Goal: Information Seeking & Learning: Learn about a topic

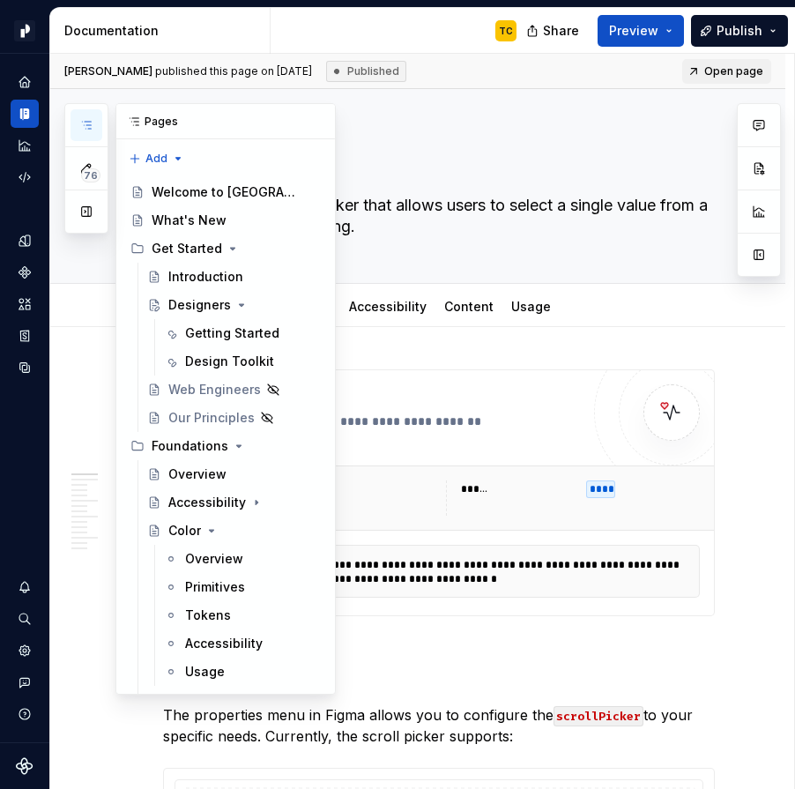
click at [94, 123] on button "button" at bounding box center [87, 125] width 32 height 32
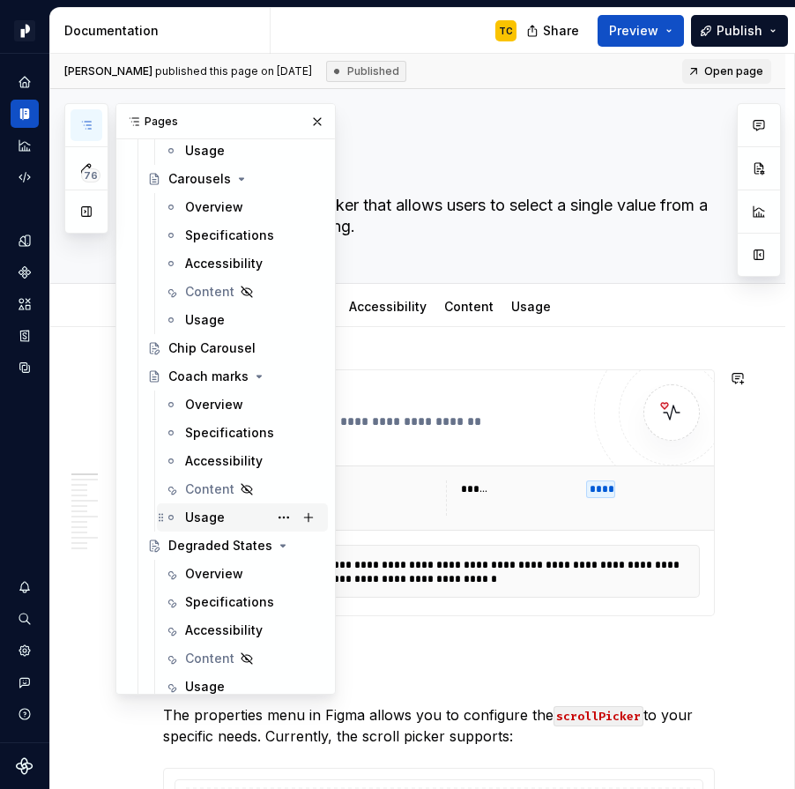
scroll to position [11162, 0]
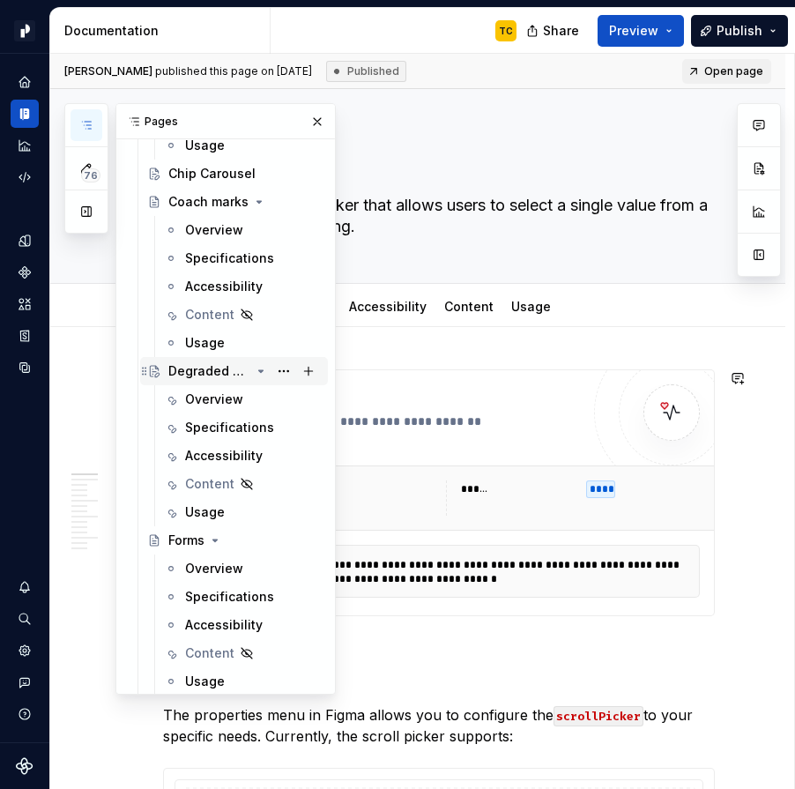
click at [204, 369] on div "Degraded States" at bounding box center [209, 371] width 82 height 18
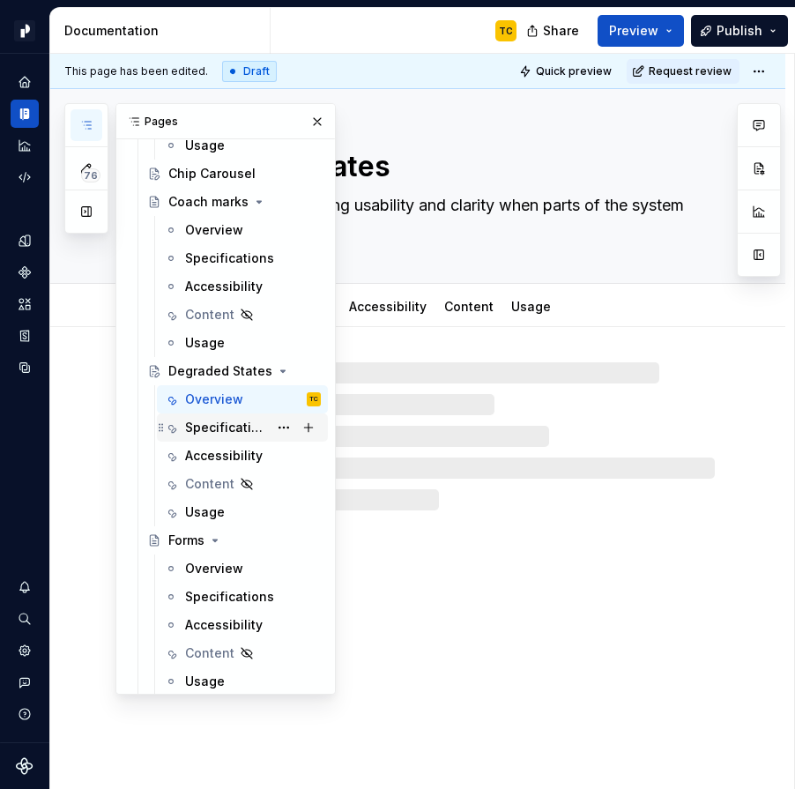
click at [216, 428] on div "Specifications" at bounding box center [226, 428] width 83 height 18
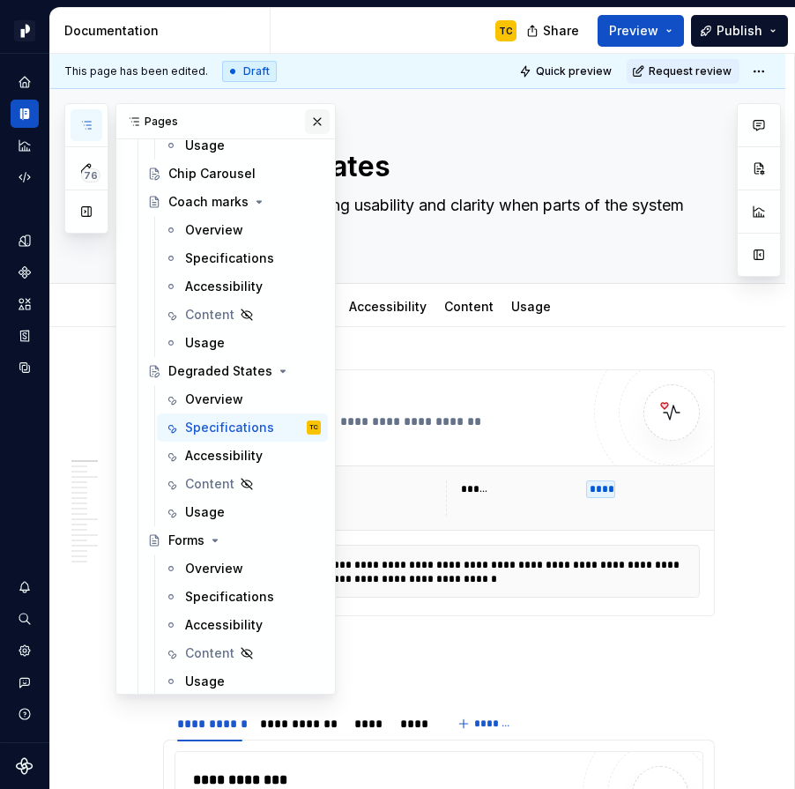
click at [324, 125] on button "button" at bounding box center [317, 121] width 25 height 25
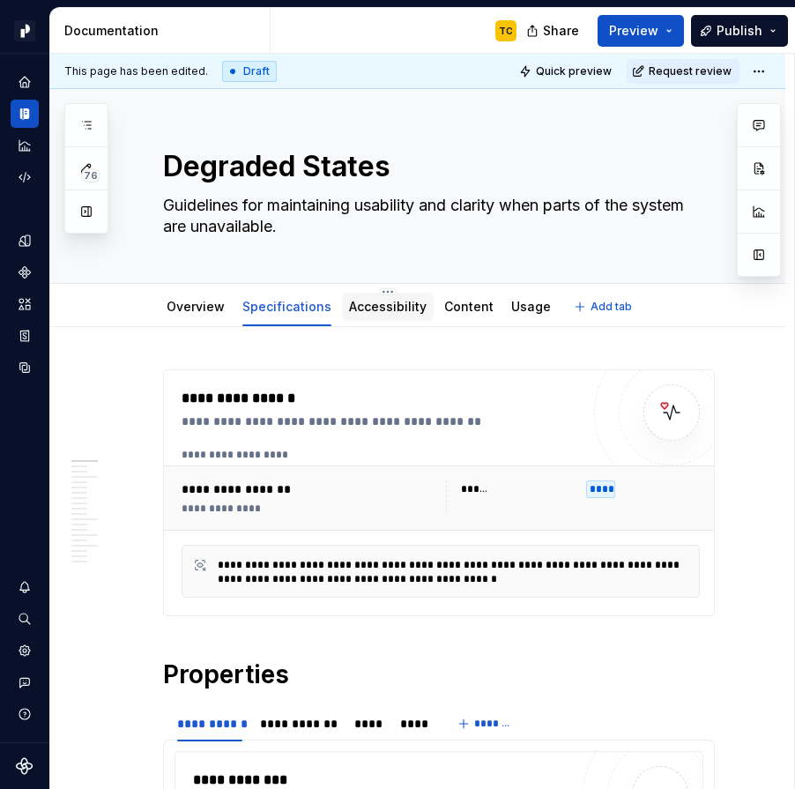
type textarea "*"
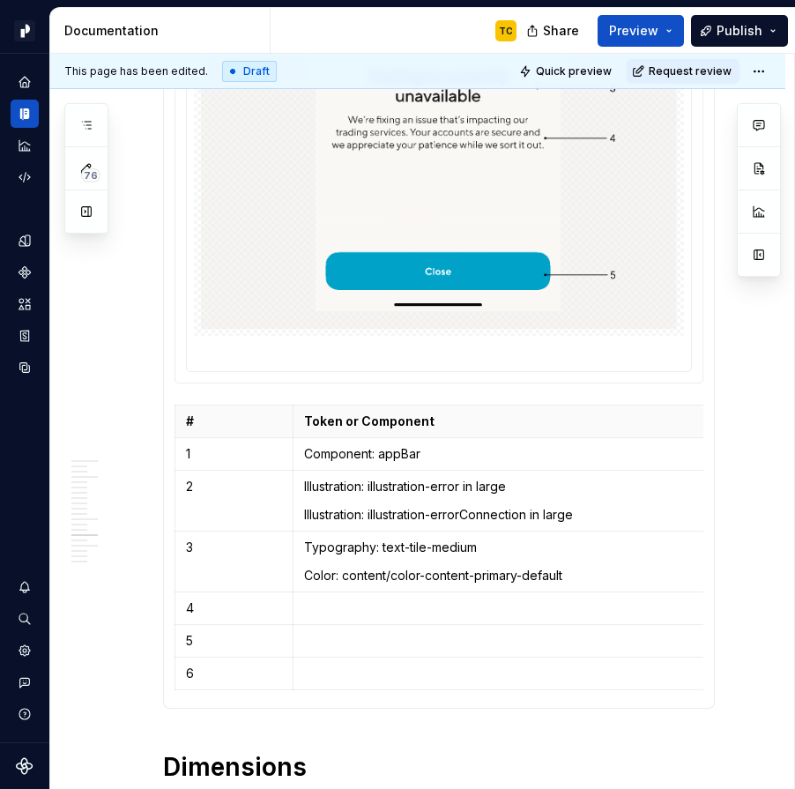
scroll to position [2834, 0]
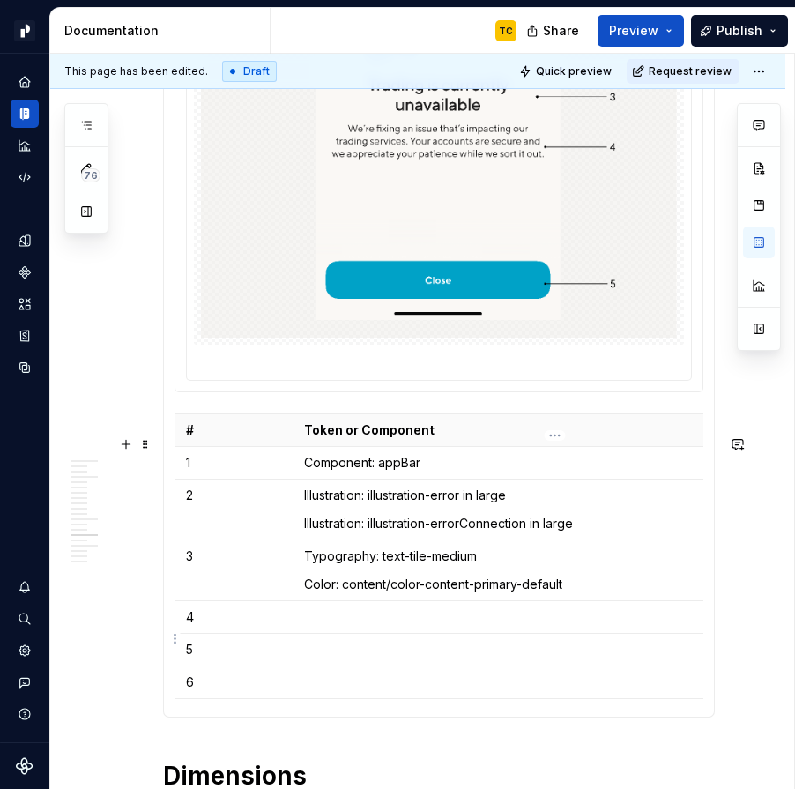
click at [349, 626] on p at bounding box center [555, 617] width 502 height 18
click at [330, 595] on td "Typography: text-tile-medium Color: content/color-content-primary-default" at bounding box center [555, 570] width 524 height 61
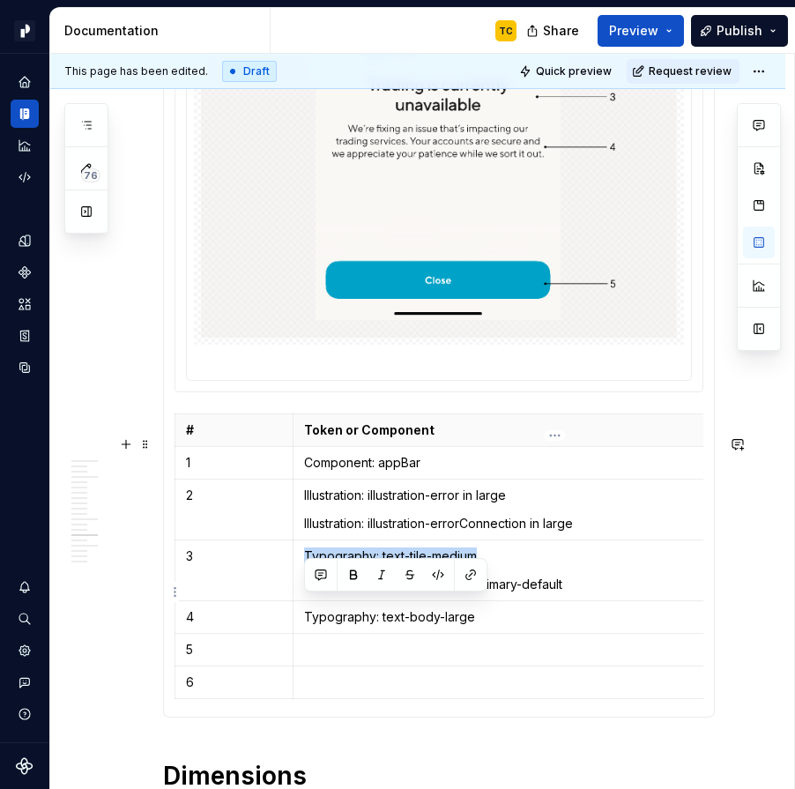
click at [330, 595] on td "Typography: text-tile-medium Color: content/color-content-primary-default" at bounding box center [555, 570] width 524 height 61
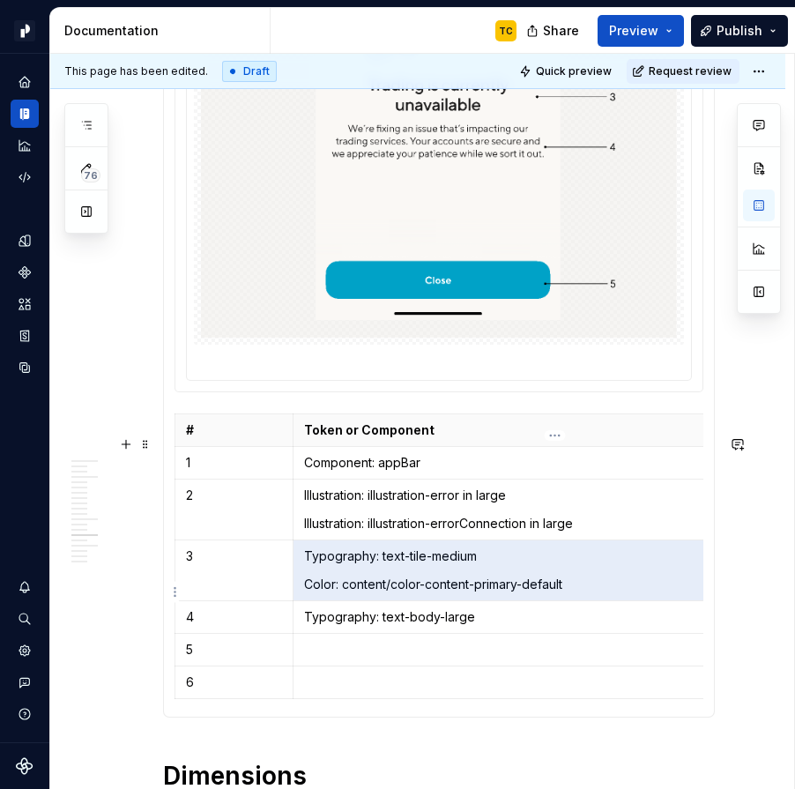
click at [406, 593] on p "Color: content/color-content-primary-default" at bounding box center [555, 585] width 502 height 18
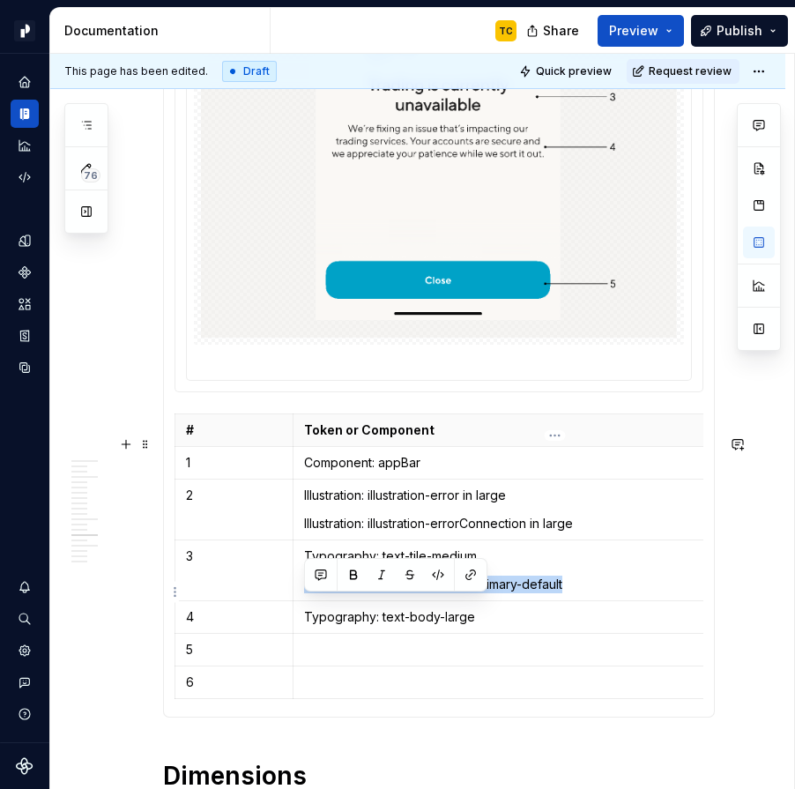
drag, startPoint x: 578, startPoint y: 605, endPoint x: 298, endPoint y: 605, distance: 280.4
click at [298, 600] on td "Typography: text-tile-medium Color: content/color-content-primary-default" at bounding box center [555, 570] width 524 height 61
copy p "Color: content/color-content-primary-default"
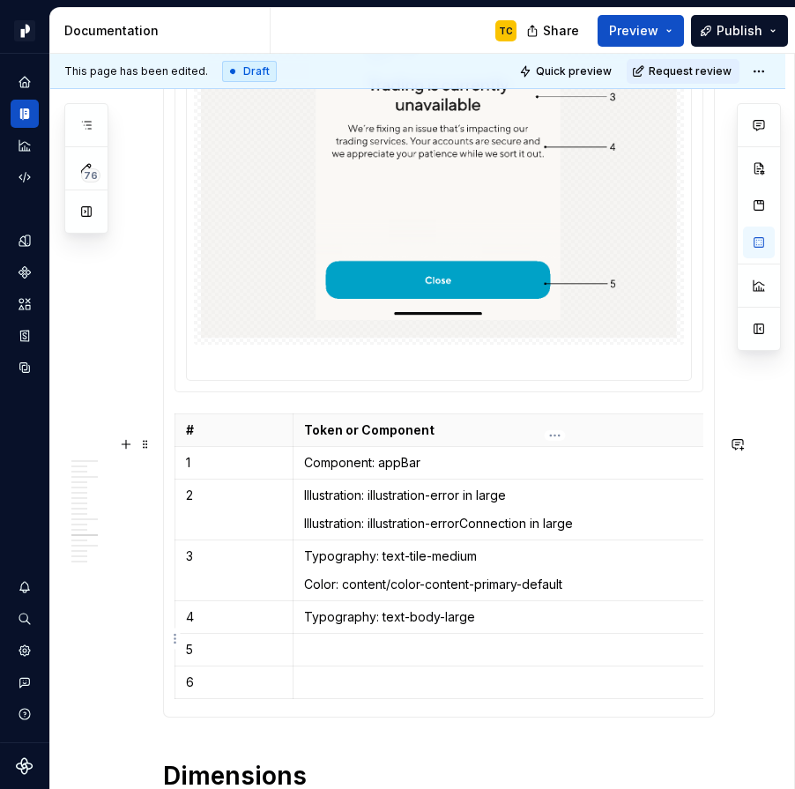
click at [529, 626] on p "Typography: text-body-large" at bounding box center [555, 617] width 502 height 18
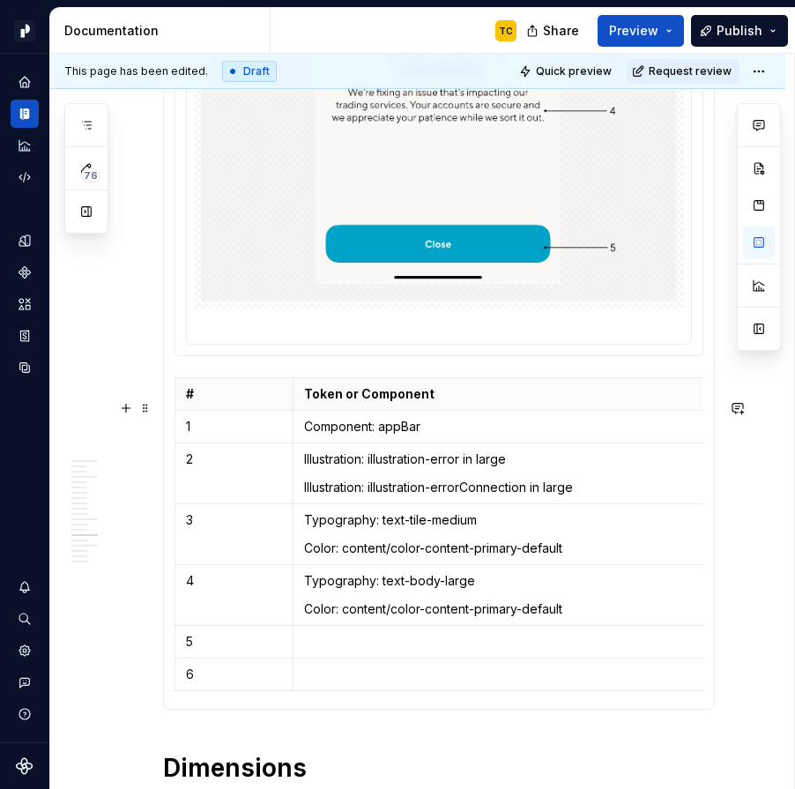
scroll to position [2919, 0]
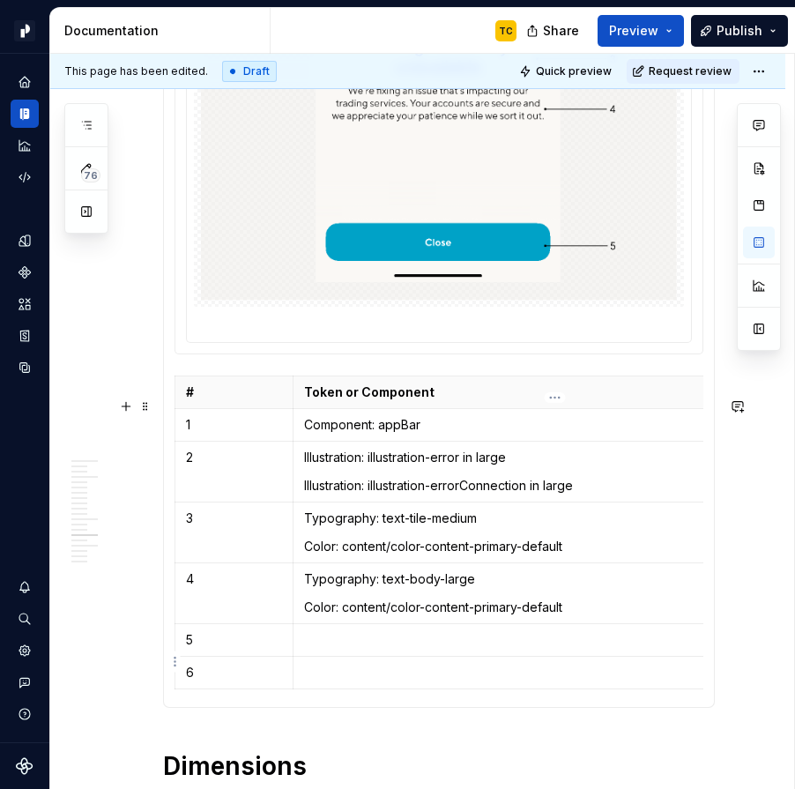
click at [405, 649] on p at bounding box center [555, 640] width 502 height 18
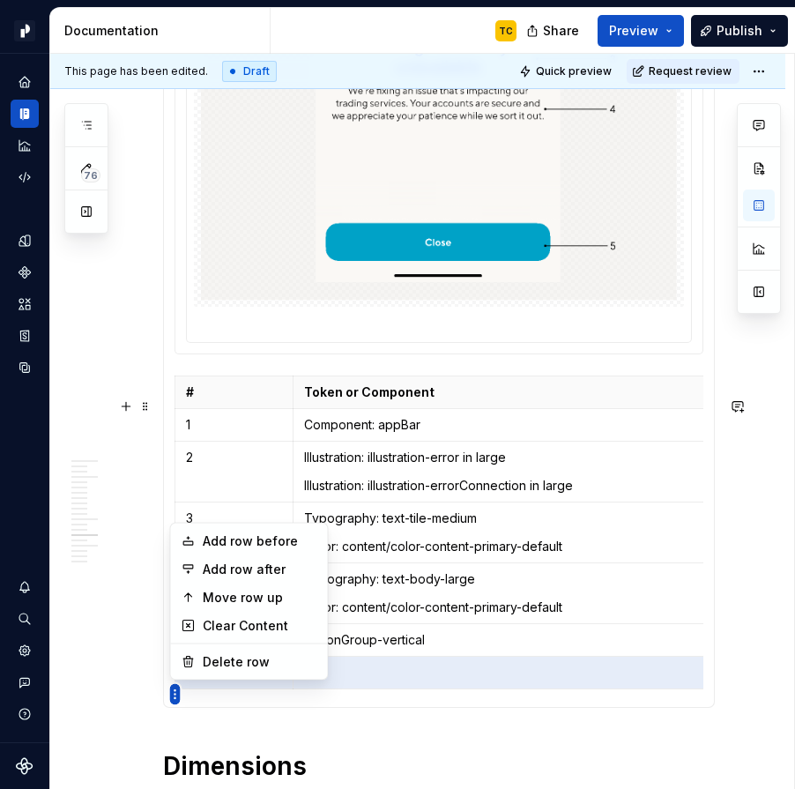
click at [175, 697] on html "Pacific TC Design system data Documentation TC Share Preview Publish 76 Pages A…" at bounding box center [397, 394] width 795 height 789
click at [226, 653] on div "Delete row" at bounding box center [260, 662] width 115 height 18
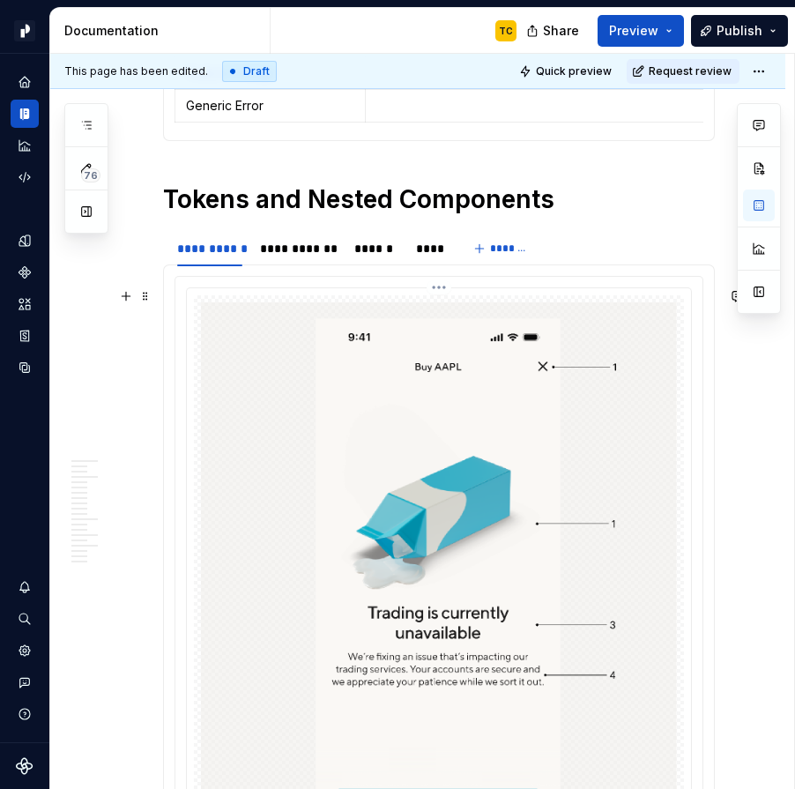
scroll to position [2309, 0]
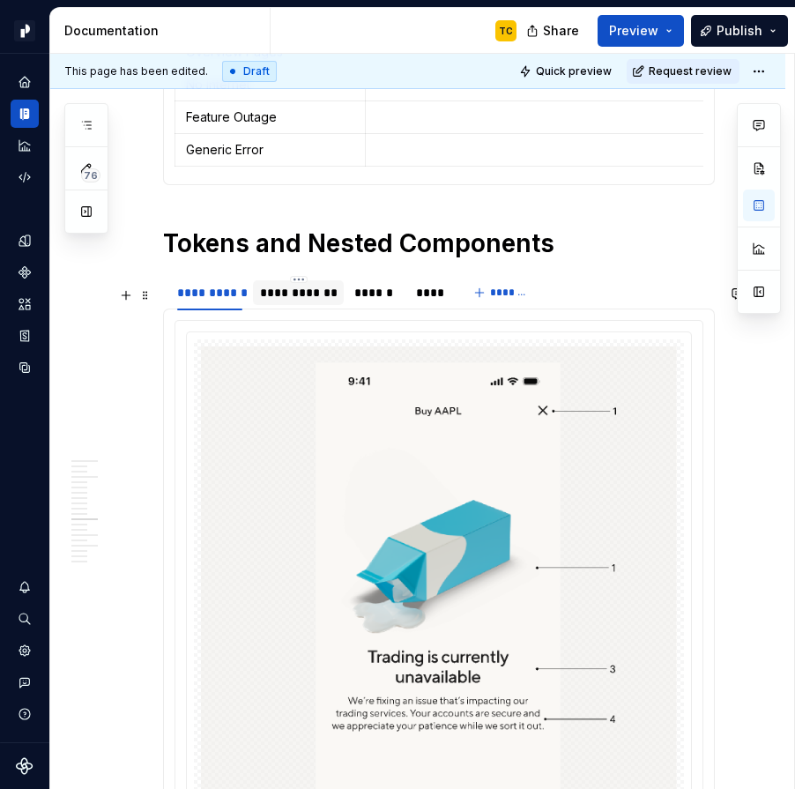
click at [285, 305] on div "**********" at bounding box center [298, 292] width 91 height 25
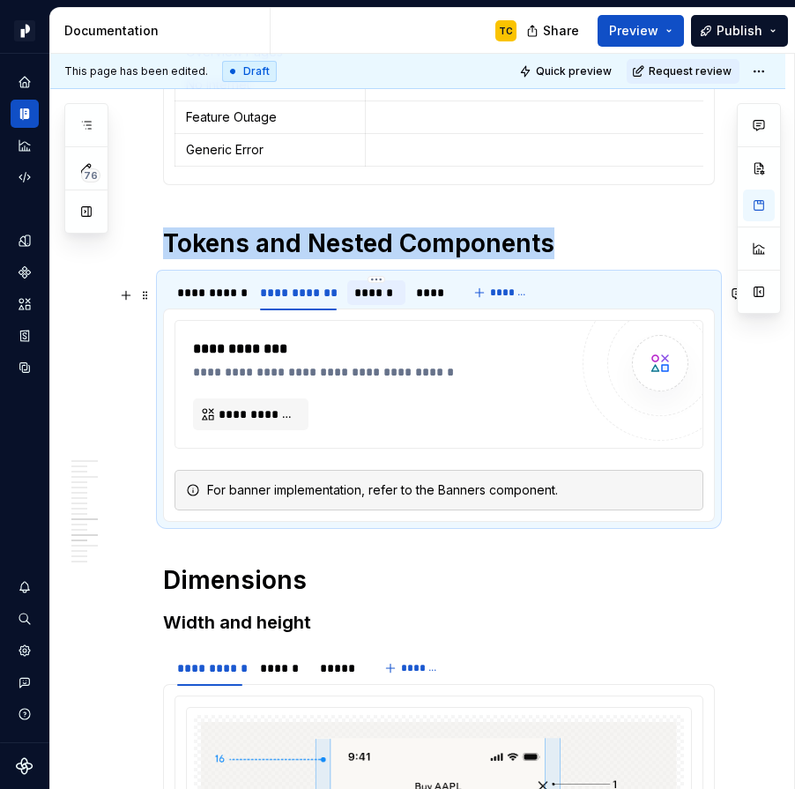
click at [385, 302] on div "******" at bounding box center [376, 293] width 44 height 18
type textarea "*"
click at [436, 302] on div "****" at bounding box center [429, 293] width 27 height 18
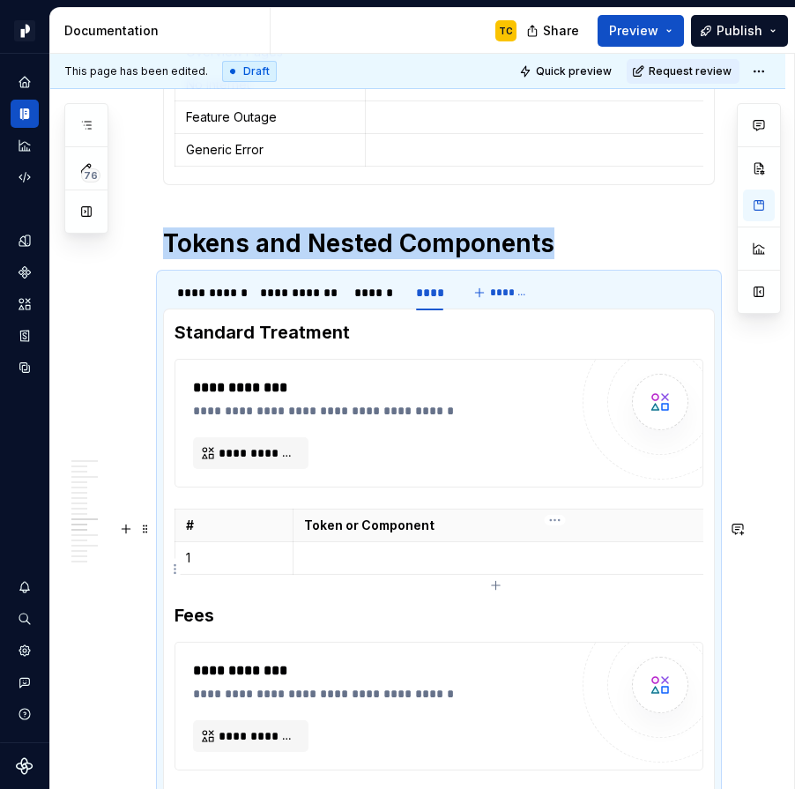
click at [378, 567] on p at bounding box center [555, 558] width 502 height 18
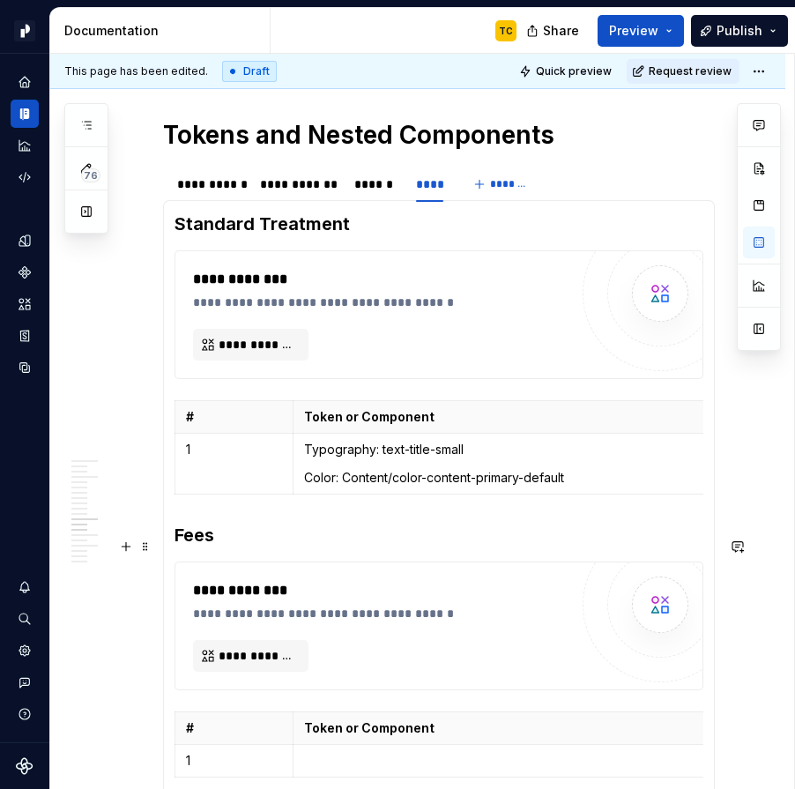
scroll to position [2607, 0]
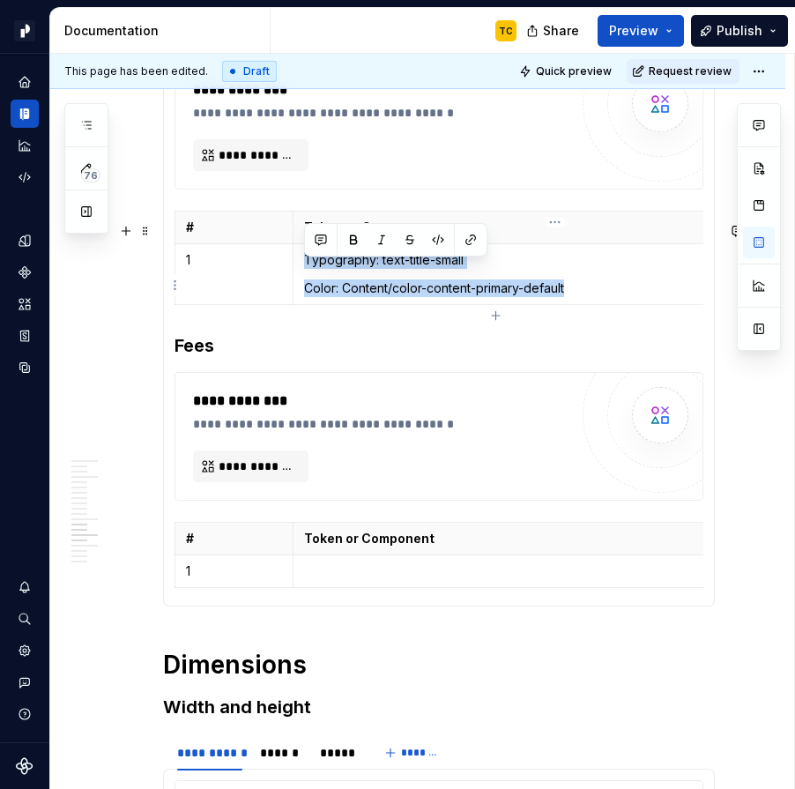
drag, startPoint x: 307, startPoint y: 271, endPoint x: 580, endPoint y: 296, distance: 274.5
click at [580, 296] on td "Typography: text-title-small Color: Content/color-content-primary-default" at bounding box center [555, 273] width 524 height 61
copy td "Typography: text-title-small Color: Content/color-content-primary-default"
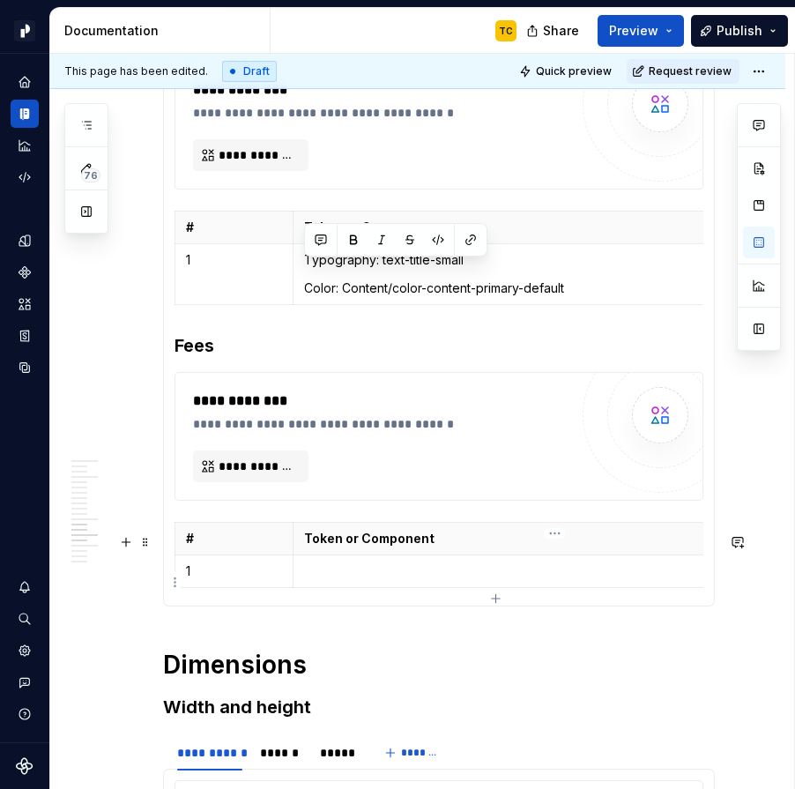
click at [322, 579] on p at bounding box center [555, 571] width 502 height 18
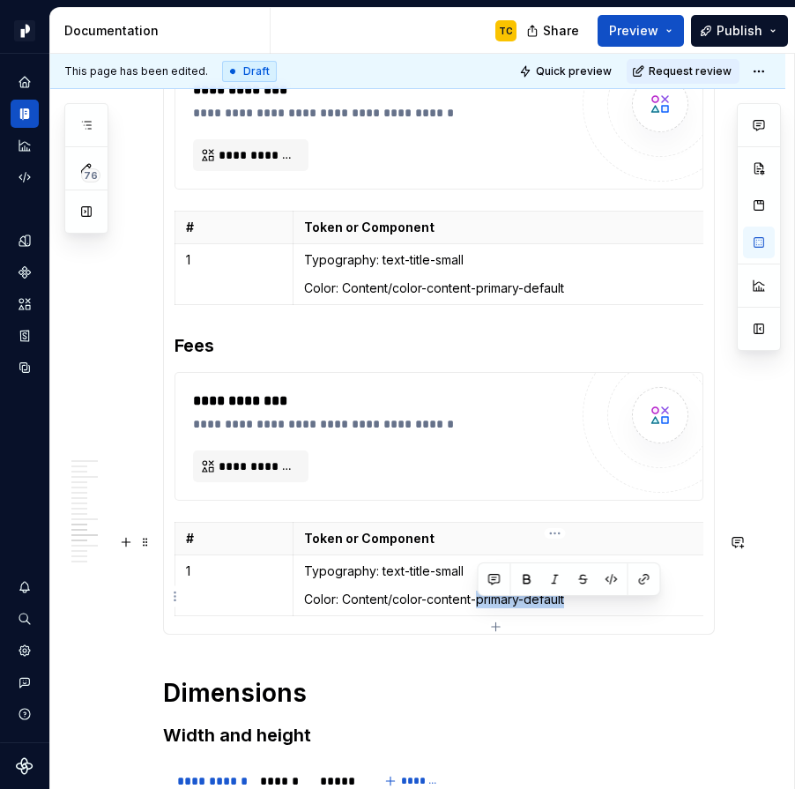
drag, startPoint x: 477, startPoint y: 610, endPoint x: 585, endPoint y: 610, distance: 108.4
click at [585, 608] on p "Color: Content/color-content-primary-default" at bounding box center [555, 600] width 502 height 18
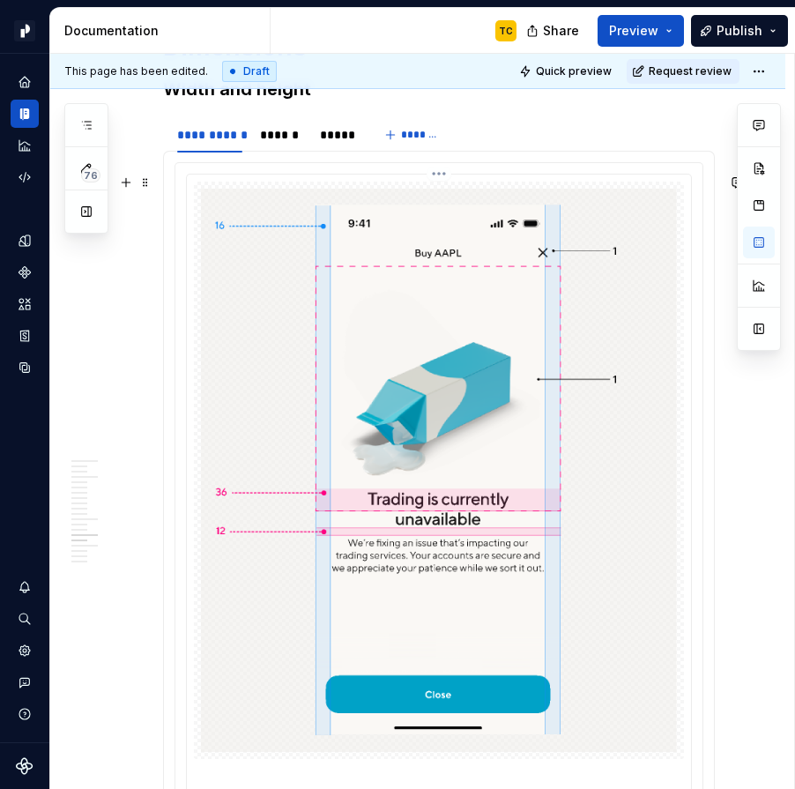
scroll to position [3210, 0]
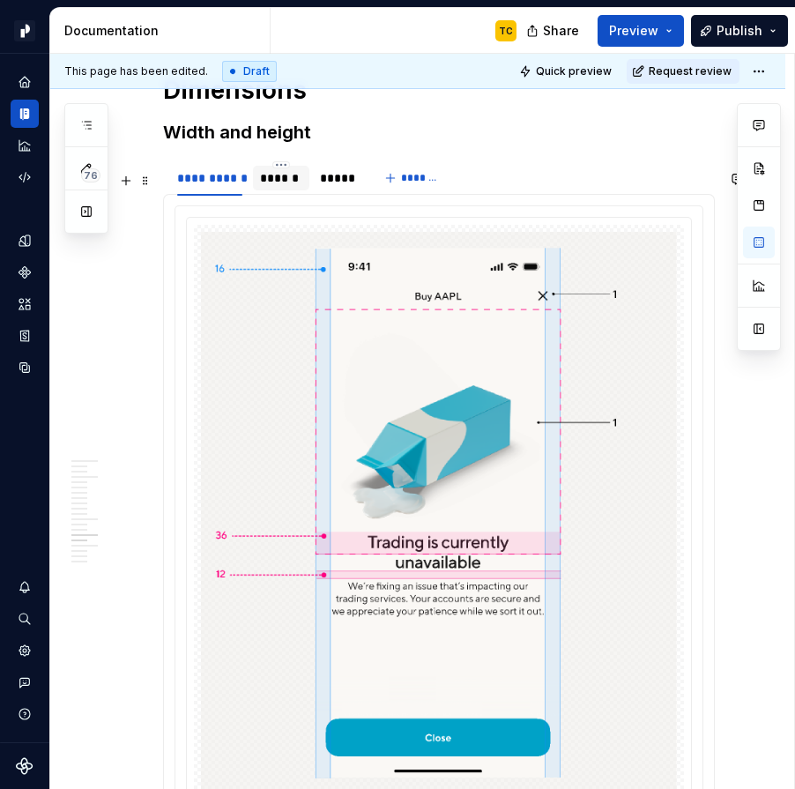
click at [272, 185] on div "******" at bounding box center [281, 178] width 42 height 18
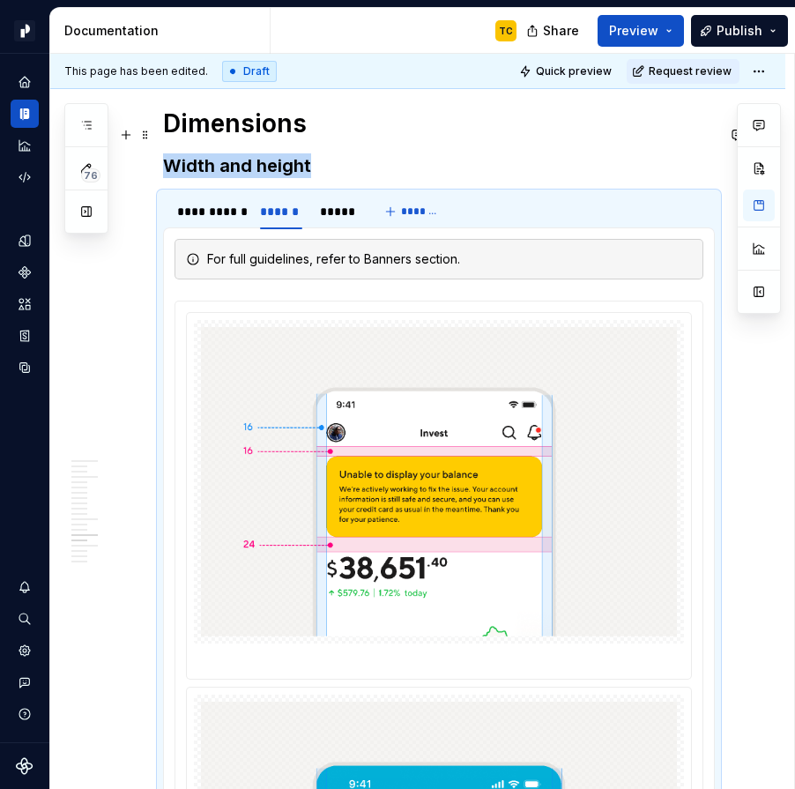
scroll to position [2982, 0]
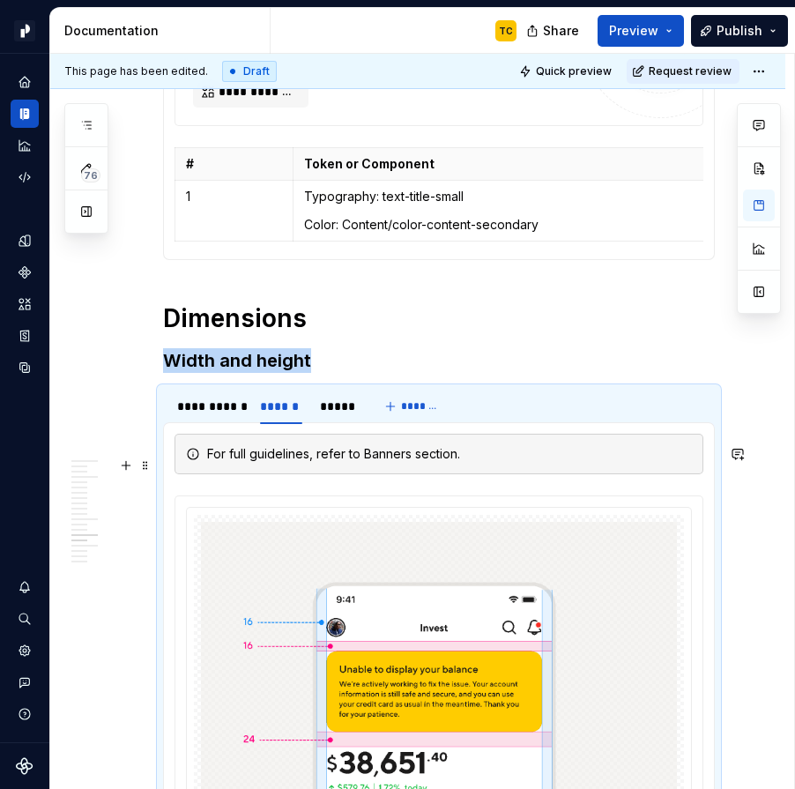
click at [470, 463] on div "For full guidelines, refer to Banners section." at bounding box center [449, 454] width 485 height 18
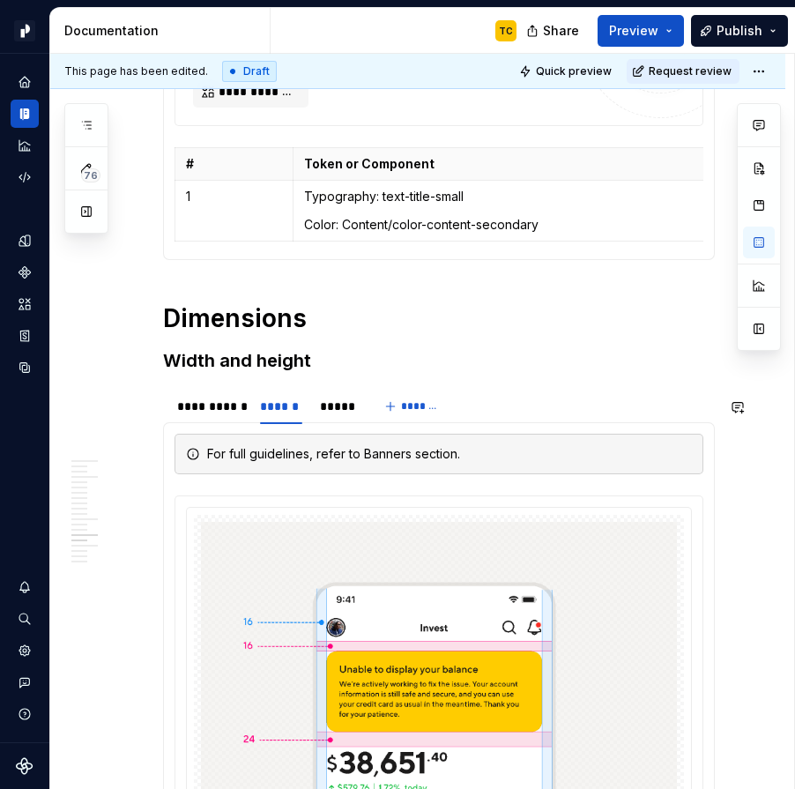
click at [328, 326] on h1 "Dimensions" at bounding box center [439, 318] width 552 height 32
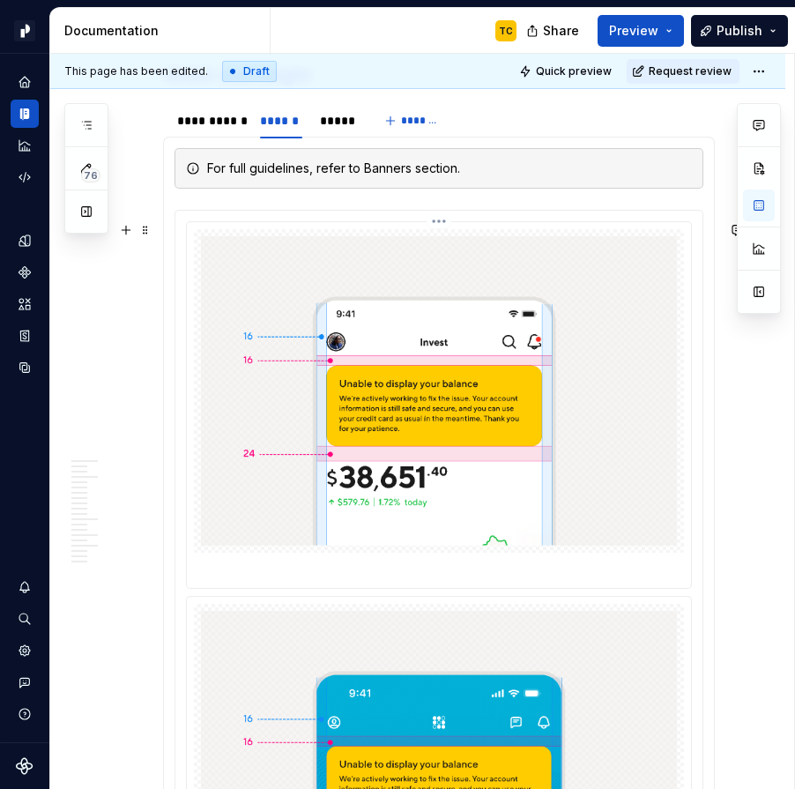
scroll to position [3102, 0]
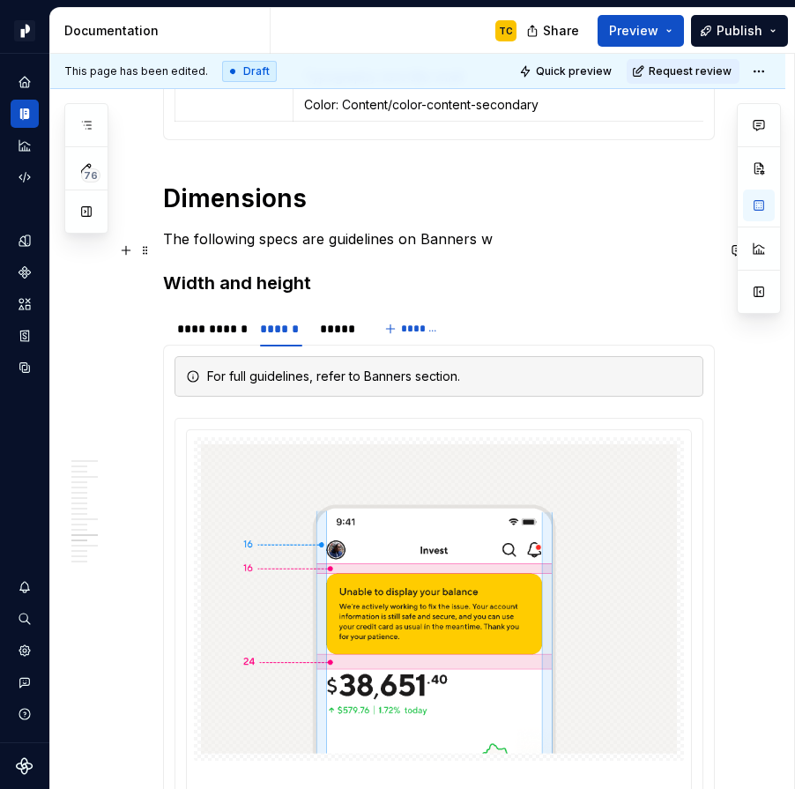
click at [239, 248] on p "The following specs are guidelines on Banners w" at bounding box center [439, 238] width 552 height 21
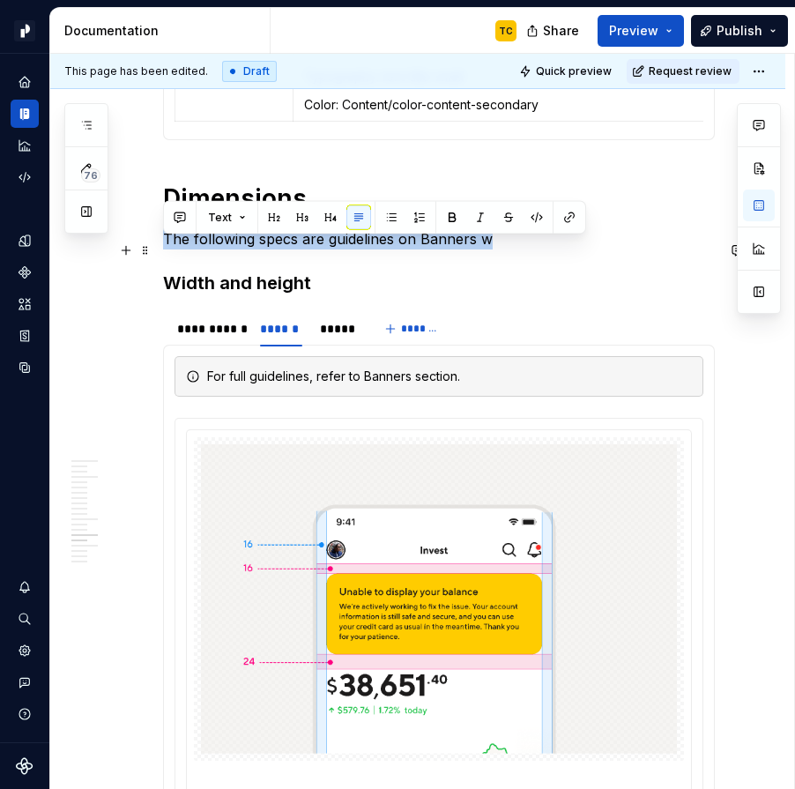
click at [239, 248] on p "The following specs are guidelines on Banners w" at bounding box center [439, 238] width 552 height 21
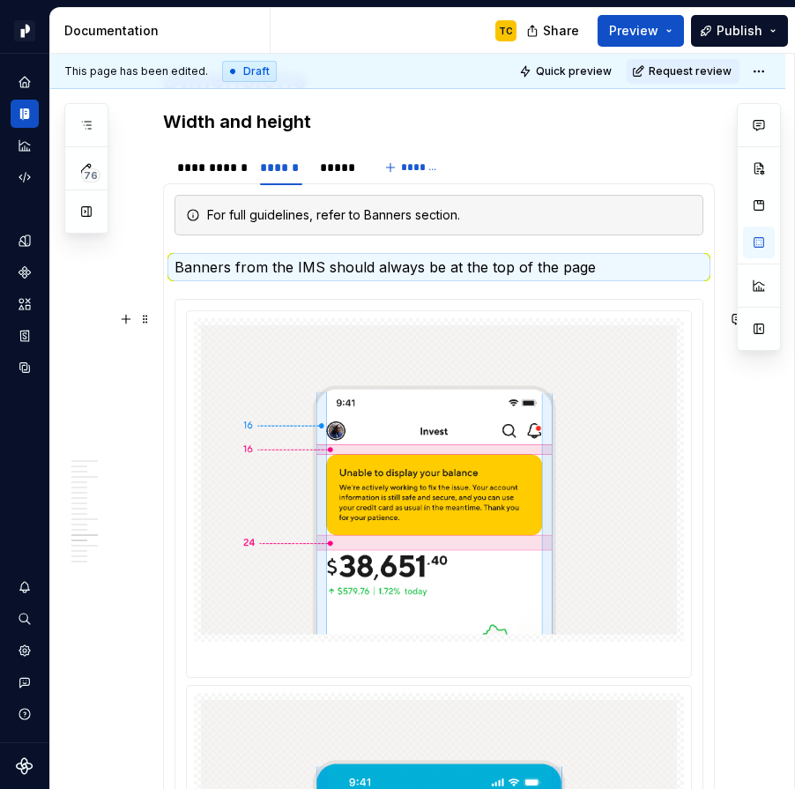
scroll to position [3243, 0]
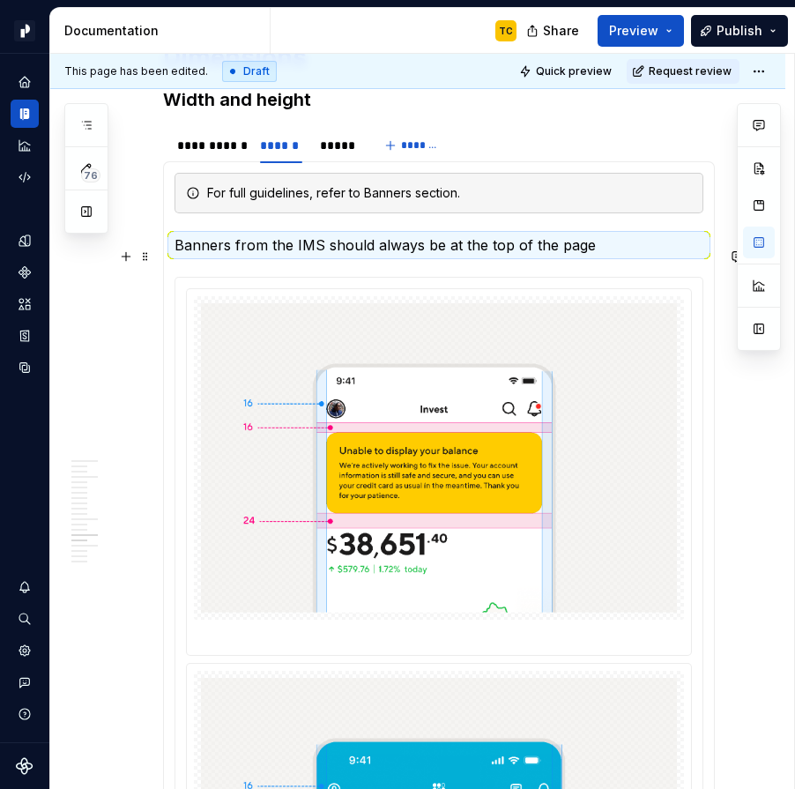
click at [599, 256] on p "Banners from the IMS should always be at the top of the page" at bounding box center [439, 245] width 529 height 21
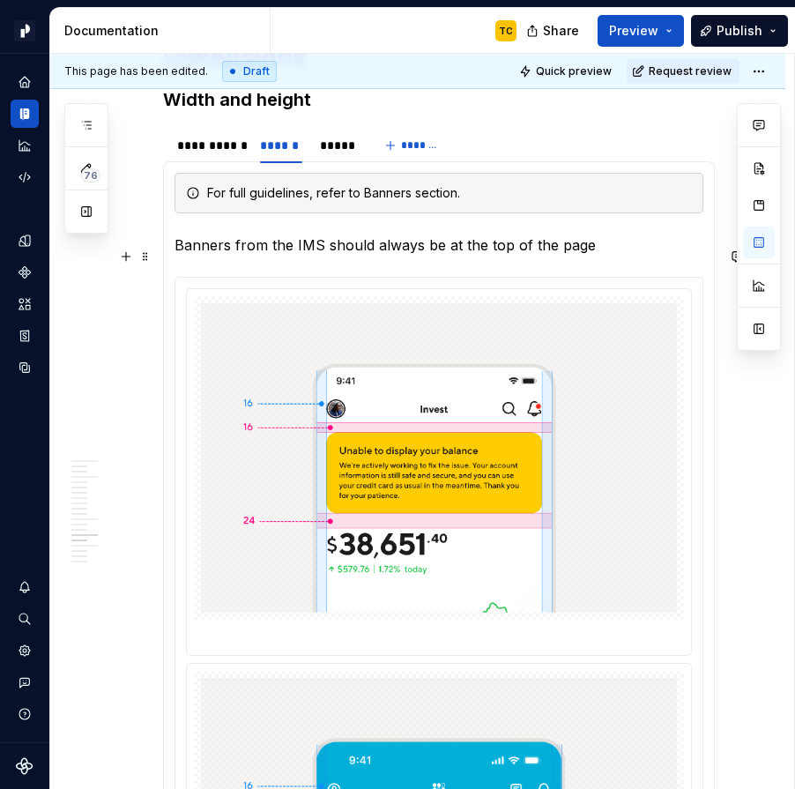
click at [585, 250] on p "Banners from the IMS should always be at the top of the page" at bounding box center [439, 245] width 529 height 21
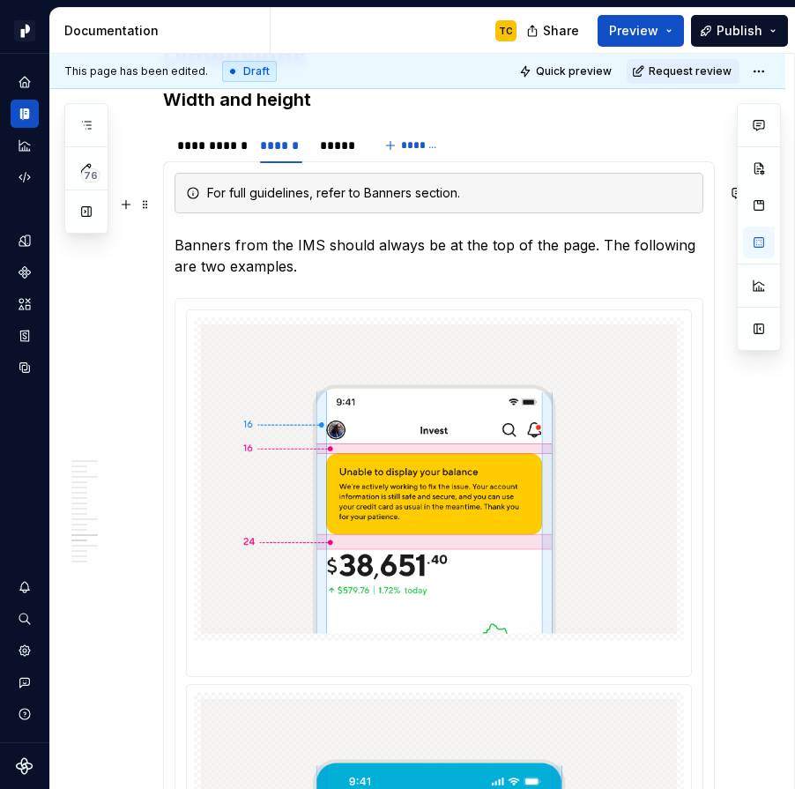
click at [177, 200] on div "For full guidelines, refer to Banners section." at bounding box center [439, 193] width 529 height 41
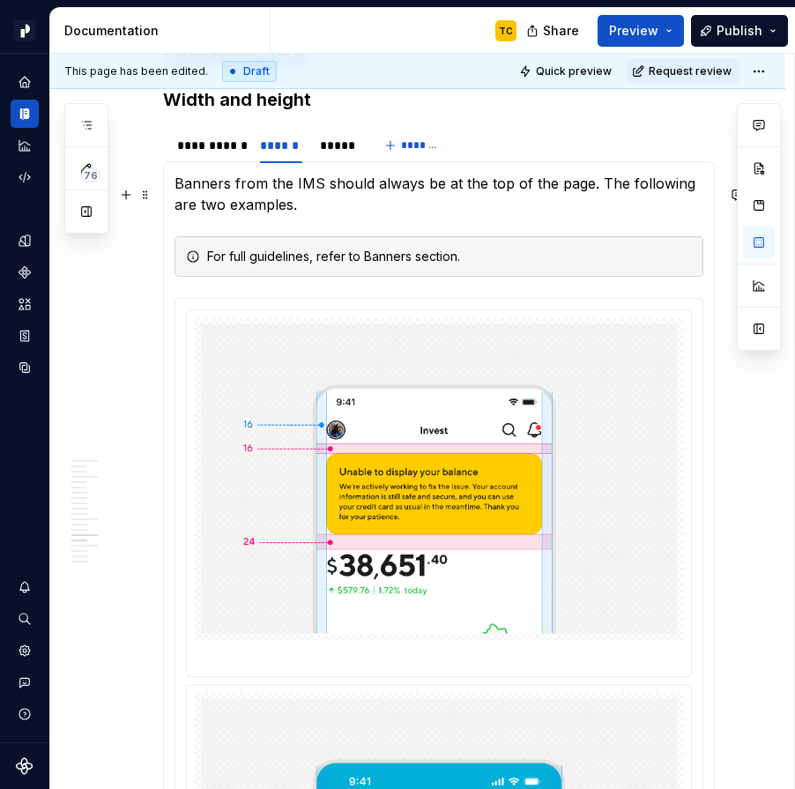
click at [323, 215] on p "Banners from the IMS should always be at the top of the page. The following are…" at bounding box center [439, 194] width 529 height 42
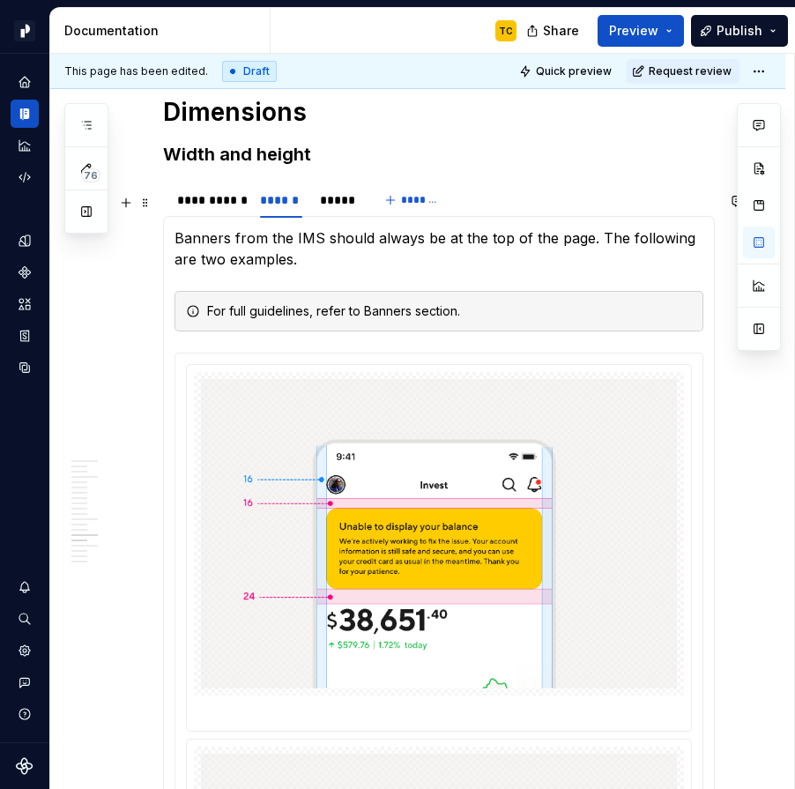
scroll to position [3185, 0]
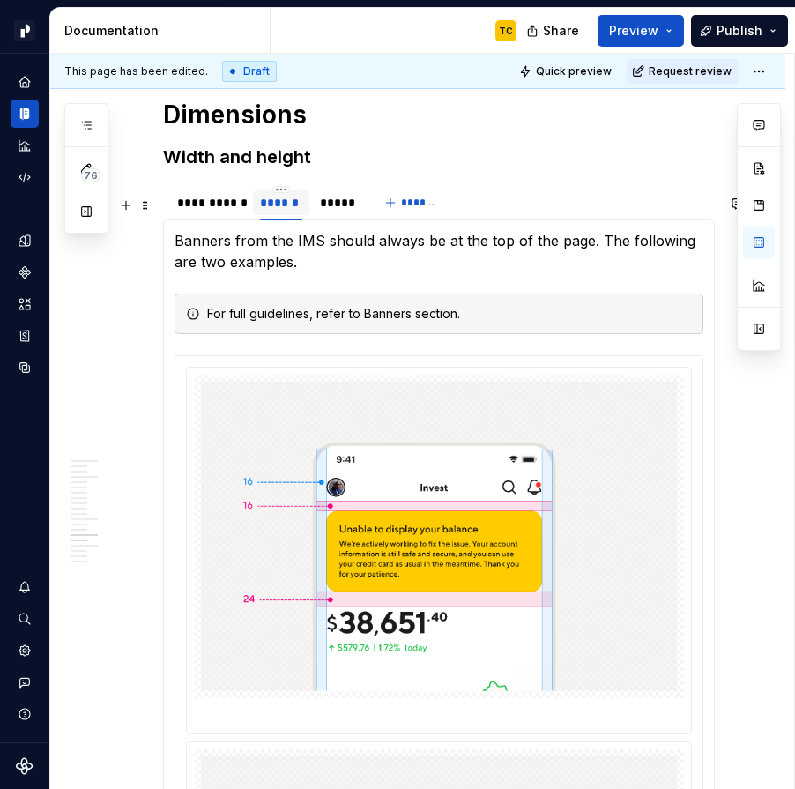
click at [297, 212] on div "******" at bounding box center [281, 203] width 42 height 18
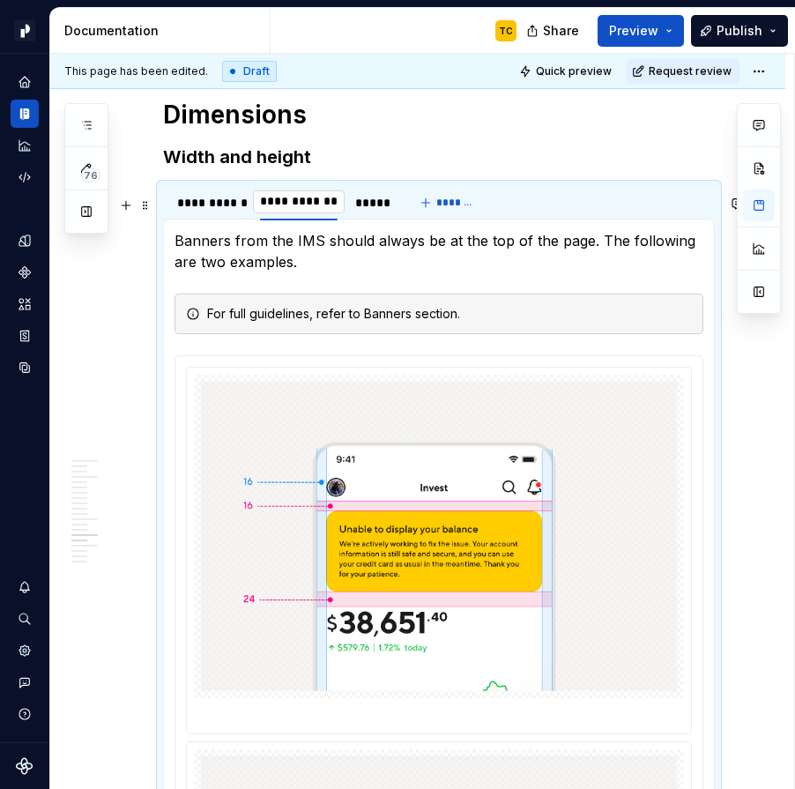
click at [303, 213] on input "**********" at bounding box center [299, 202] width 92 height 32
type input "**********"
click at [376, 212] on div "*****" at bounding box center [378, 203] width 35 height 18
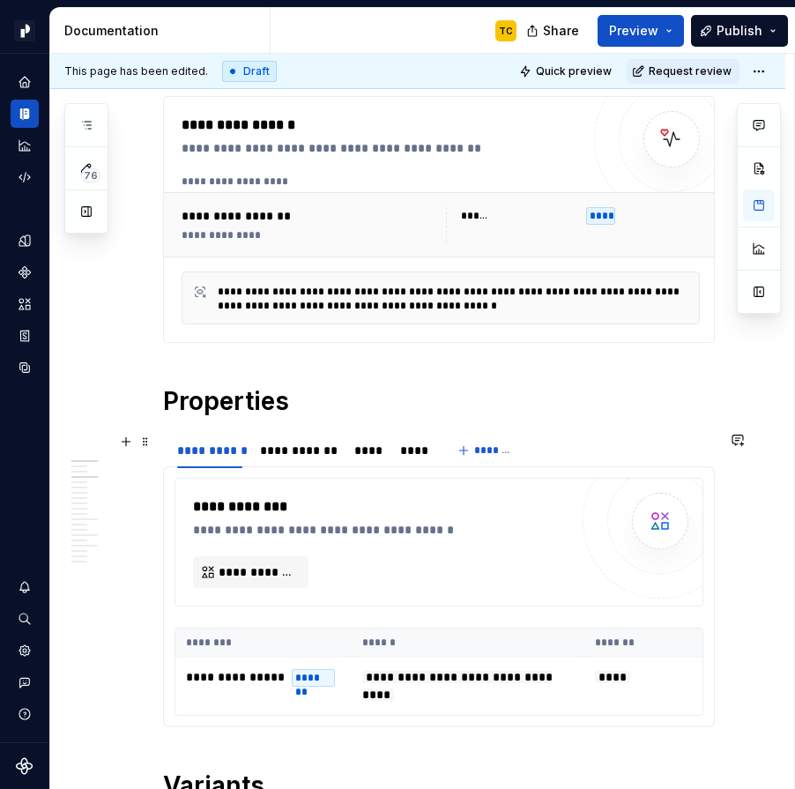
scroll to position [0, 0]
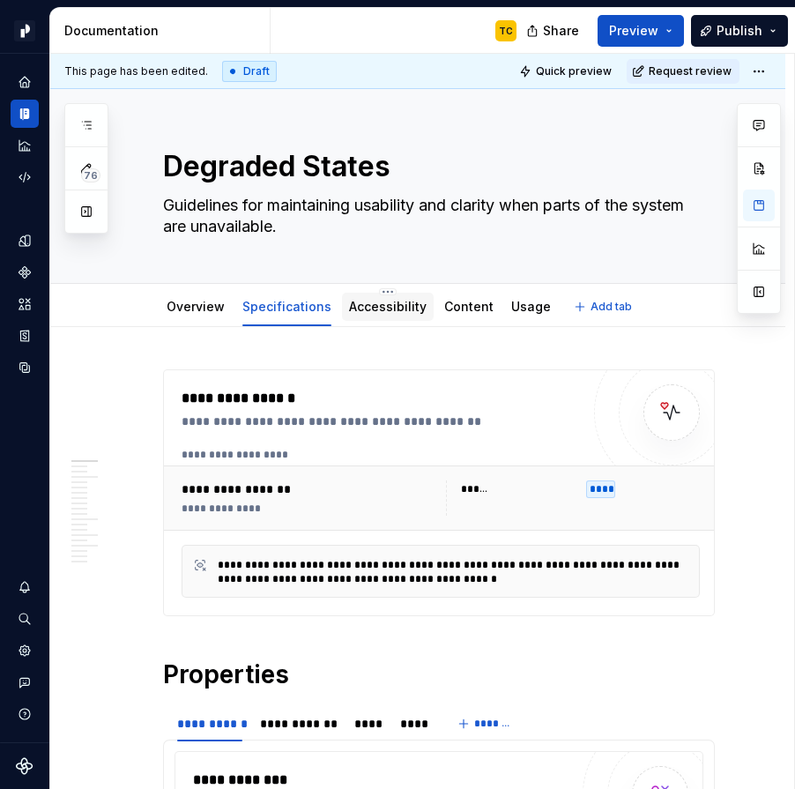
click at [405, 317] on div "Accessibility" at bounding box center [388, 307] width 92 height 28
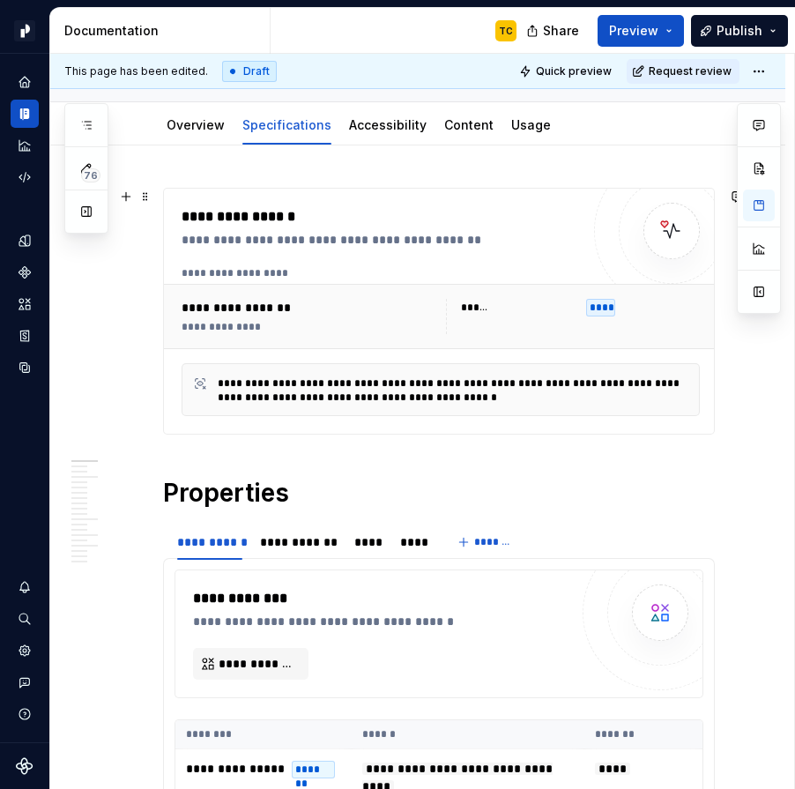
scroll to position [251, 0]
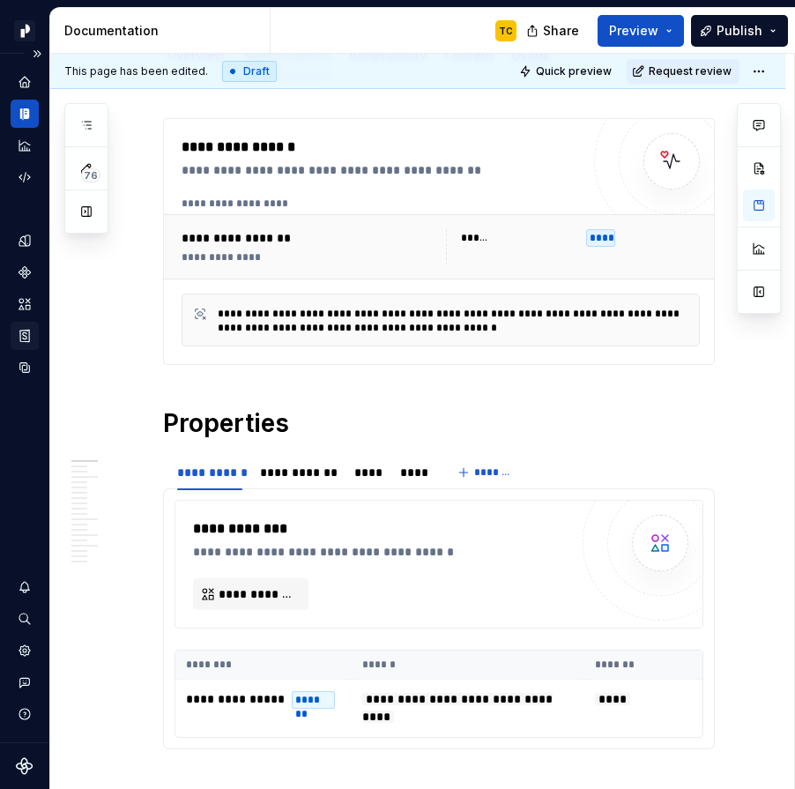
type textarea "*"
